Goal: Task Accomplishment & Management: Manage account settings

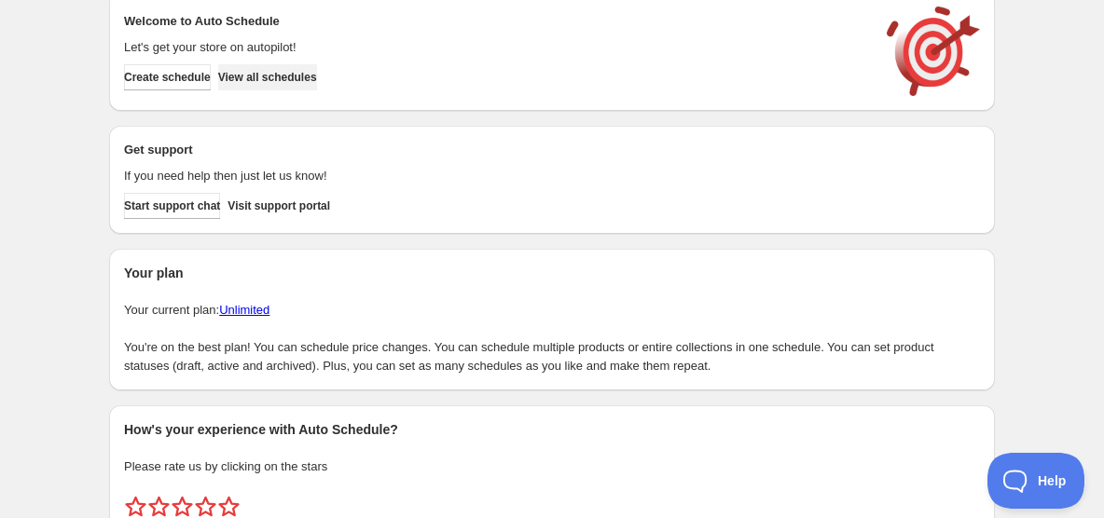
click at [282, 79] on span "View all schedules" at bounding box center [267, 77] width 99 height 15
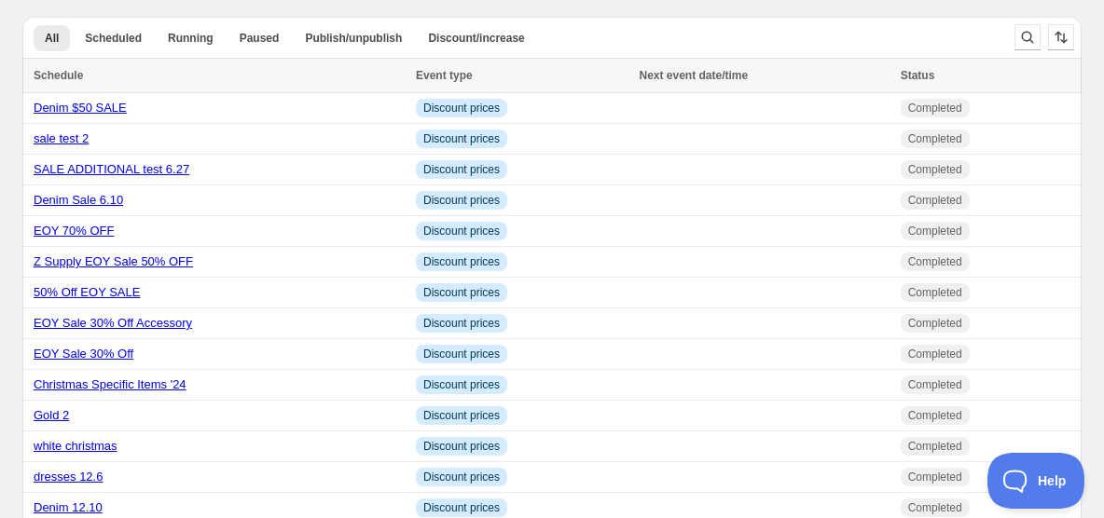
scroll to position [27, 0]
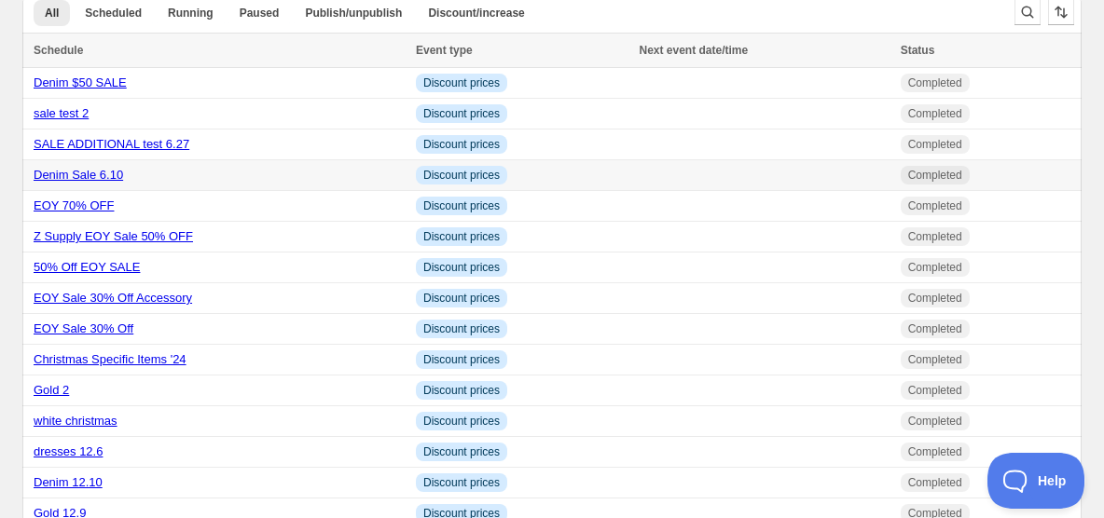
click at [67, 181] on link "Denim Sale 6.10" at bounding box center [78, 175] width 89 height 14
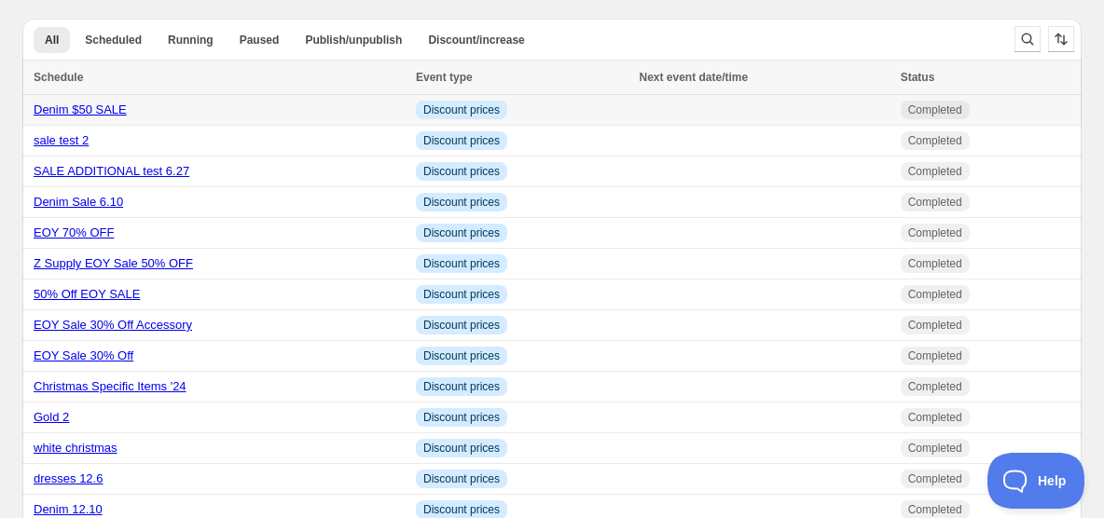
click at [56, 111] on link "Denim $50 SALE" at bounding box center [80, 110] width 93 height 14
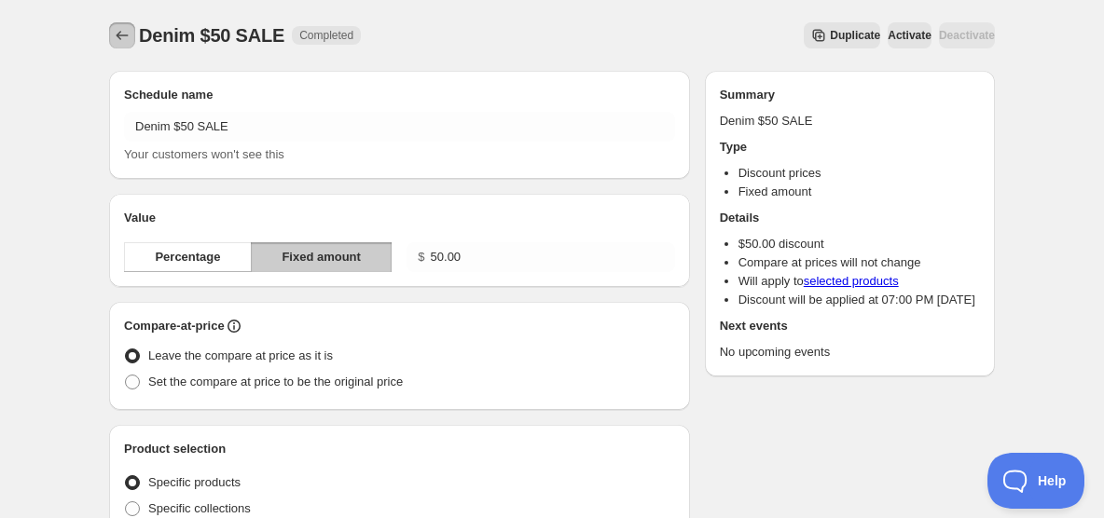
click at [119, 29] on icon "Schedules" at bounding box center [122, 35] width 19 height 19
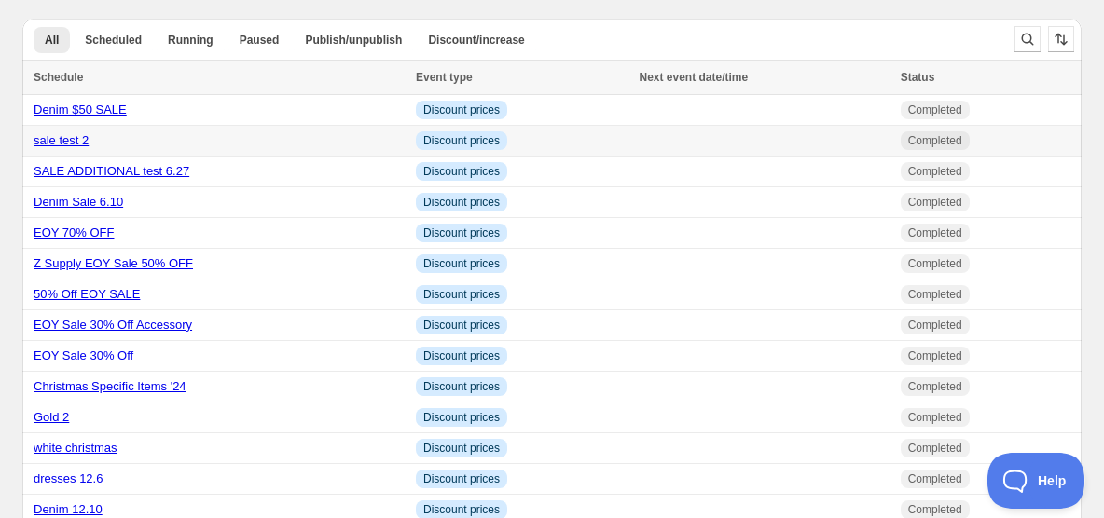
click at [48, 141] on link "sale test 2" at bounding box center [61, 140] width 55 height 14
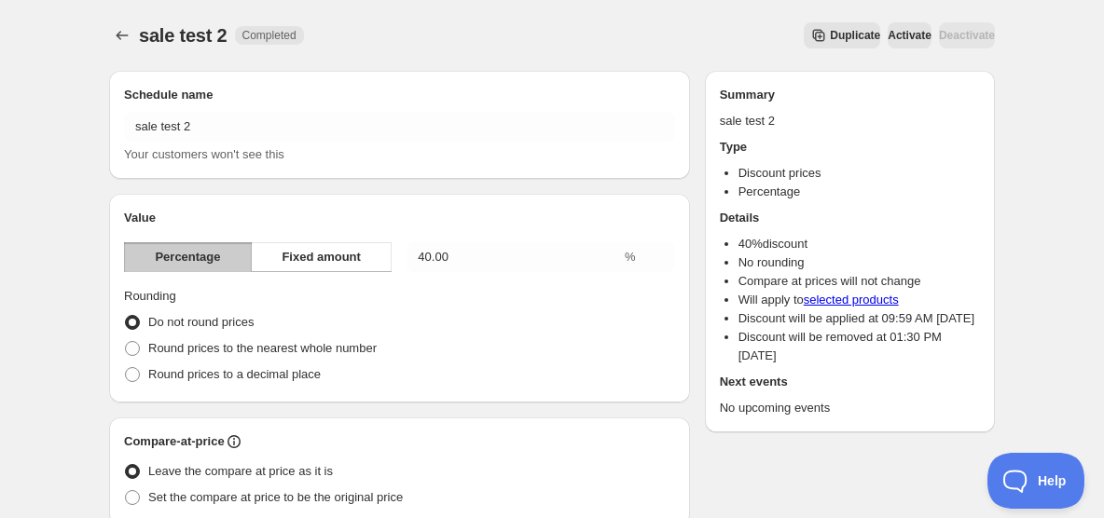
click at [144, 34] on span "sale test 2" at bounding box center [183, 35] width 89 height 21
click at [117, 35] on icon "Schedules" at bounding box center [123, 35] width 12 height 9
